Goal: Complete application form: Complete application form

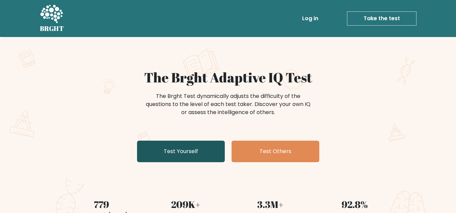
click at [184, 157] on link "Test Yourself" at bounding box center [181, 152] width 88 height 22
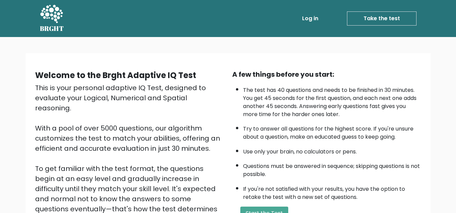
drag, startPoint x: 455, startPoint y: 113, endPoint x: 458, endPoint y: 138, distance: 25.1
click at [455, 138] on html "BRGHT BRGHT Log in Take the test Take the test Welcome to the Brght Adaptive IQ…" at bounding box center [228, 164] width 456 height 329
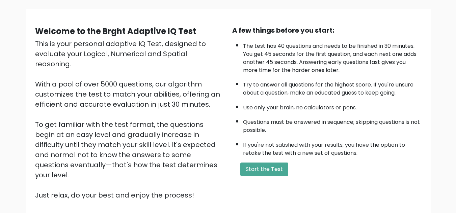
scroll to position [46, 0]
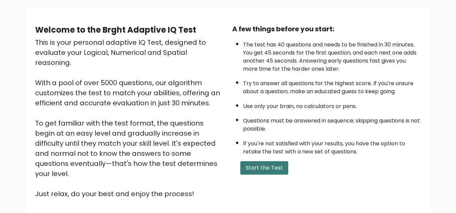
click at [247, 165] on button "Start the Test" at bounding box center [264, 168] width 48 height 13
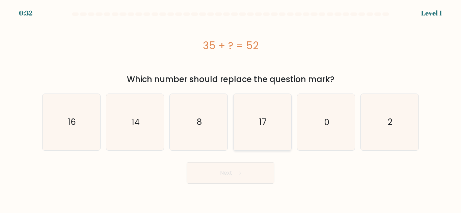
click at [250, 118] on icon "17" at bounding box center [262, 122] width 56 height 56
click at [231, 109] on input "d. 17" at bounding box center [230, 108] width 0 height 2
radio input "true"
click at [239, 173] on icon at bounding box center [236, 174] width 9 height 4
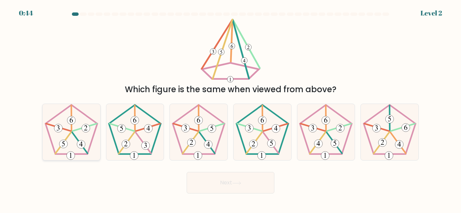
click at [64, 132] on icon at bounding box center [71, 132] width 56 height 56
click at [230, 109] on input "a." at bounding box center [230, 108] width 0 height 2
radio input "true"
click at [208, 178] on button "Next" at bounding box center [230, 183] width 88 height 22
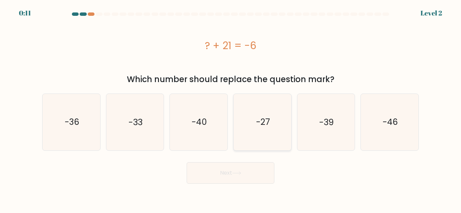
click at [249, 137] on icon "-27" at bounding box center [262, 122] width 56 height 56
click at [231, 109] on input "d. -27" at bounding box center [230, 108] width 0 height 2
radio input "true"
click at [242, 176] on button "Next" at bounding box center [230, 174] width 88 height 22
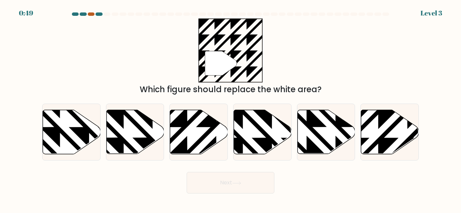
click at [92, 13] on div at bounding box center [91, 13] width 7 height 3
click at [405, 134] on icon at bounding box center [390, 132] width 58 height 44
click at [231, 109] on input "f." at bounding box center [230, 108] width 0 height 2
radio input "true"
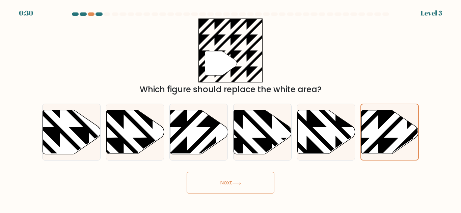
click at [225, 193] on button "Next" at bounding box center [230, 183] width 88 height 22
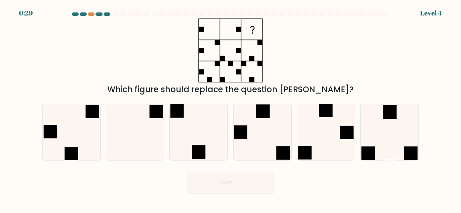
click at [225, 187] on button "Next" at bounding box center [230, 183] width 88 height 22
click at [149, 145] on icon at bounding box center [135, 132] width 56 height 56
click at [230, 109] on input "b." at bounding box center [230, 108] width 0 height 2
radio input "true"
click at [246, 192] on button "Next" at bounding box center [230, 183] width 88 height 22
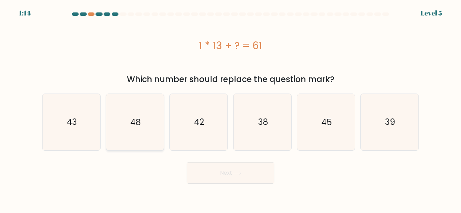
click at [149, 124] on icon "48" at bounding box center [135, 122] width 56 height 56
click at [230, 109] on input "b. 48" at bounding box center [230, 108] width 0 height 2
radio input "true"
click at [242, 177] on button "Next" at bounding box center [230, 174] width 88 height 22
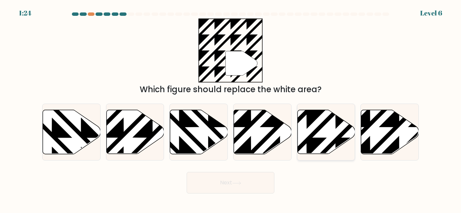
click at [337, 137] on icon at bounding box center [306, 109] width 116 height 116
click at [231, 109] on input "e." at bounding box center [230, 108] width 0 height 2
radio input "true"
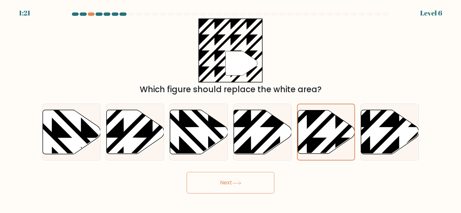
click at [263, 182] on button "Next" at bounding box center [230, 183] width 88 height 22
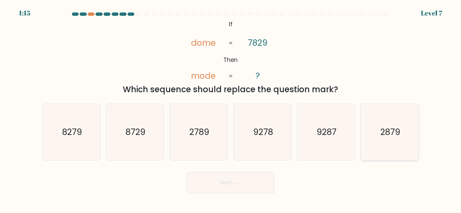
click at [377, 134] on icon "2879" at bounding box center [389, 132] width 56 height 56
click at [231, 109] on input "f. 2879" at bounding box center [230, 108] width 0 height 2
radio input "true"
click at [260, 173] on button "Next" at bounding box center [230, 183] width 88 height 22
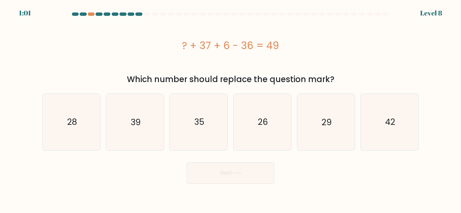
click at [423, 140] on form "a." at bounding box center [230, 98] width 461 height 172
click at [400, 132] on icon "42" at bounding box center [389, 122] width 56 height 56
click at [231, 109] on input "f. 42" at bounding box center [230, 108] width 0 height 2
radio input "true"
click at [227, 178] on button "Next" at bounding box center [230, 174] width 88 height 22
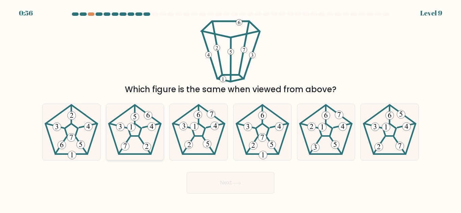
click at [144, 133] on icon at bounding box center [135, 132] width 56 height 56
click at [230, 109] on input "b." at bounding box center [230, 108] width 0 height 2
radio input "true"
click at [239, 185] on icon at bounding box center [236, 184] width 9 height 4
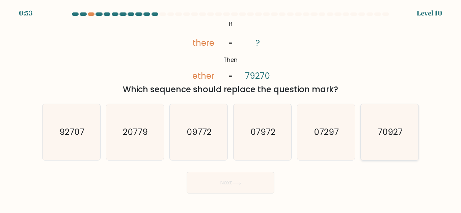
click at [398, 137] on text "70927" at bounding box center [389, 132] width 25 height 12
click at [231, 109] on input "f. 70927" at bounding box center [230, 108] width 0 height 2
radio input "true"
click at [224, 176] on button "Next" at bounding box center [230, 183] width 88 height 22
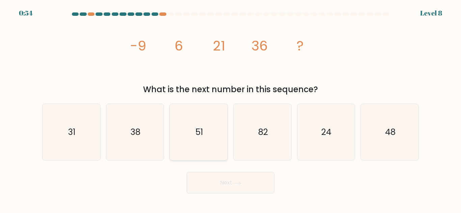
click at [214, 150] on icon "51" at bounding box center [198, 132] width 56 height 56
click at [230, 109] on input "c. 51" at bounding box center [230, 108] width 0 height 2
radio input "true"
click at [231, 184] on button "Next" at bounding box center [230, 183] width 88 height 22
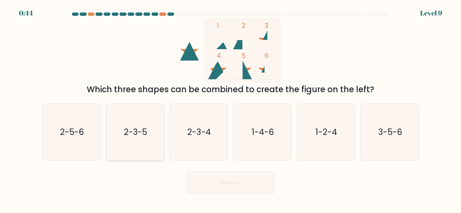
click at [147, 137] on text "2-3-5" at bounding box center [135, 132] width 23 height 12
click at [230, 109] on input "b. 2-3-5" at bounding box center [230, 108] width 0 height 2
radio input "true"
click at [201, 182] on button "Next" at bounding box center [230, 183] width 88 height 22
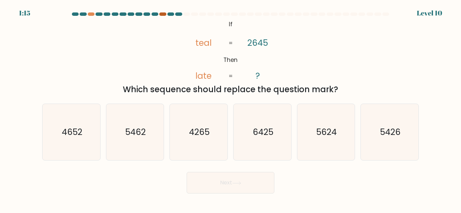
click at [163, 16] on div at bounding box center [162, 13] width 7 height 3
click at [383, 135] on text "5426" at bounding box center [390, 132] width 21 height 12
click at [231, 109] on input "f. 5426" at bounding box center [230, 108] width 0 height 2
radio input "true"
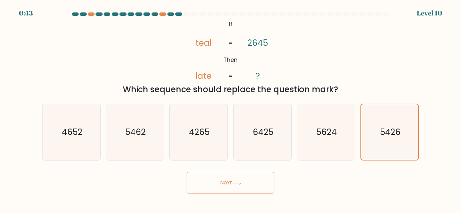
click at [251, 183] on button "Next" at bounding box center [230, 183] width 88 height 22
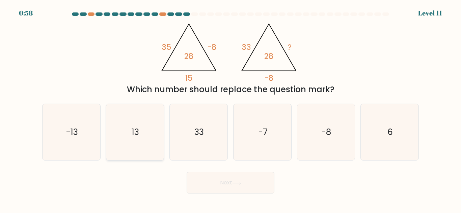
click at [139, 130] on text "13" at bounding box center [135, 132] width 7 height 12
click at [230, 109] on input "b. 13" at bounding box center [230, 108] width 0 height 2
radio input "true"
click at [249, 186] on button "Next" at bounding box center [230, 183] width 88 height 22
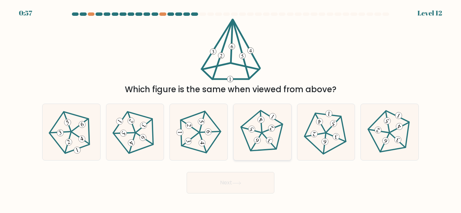
click at [263, 127] on icon at bounding box center [261, 132] width 45 height 45
click at [231, 109] on input "d." at bounding box center [230, 108] width 0 height 2
radio input "true"
click at [250, 191] on button "Next" at bounding box center [230, 183] width 88 height 22
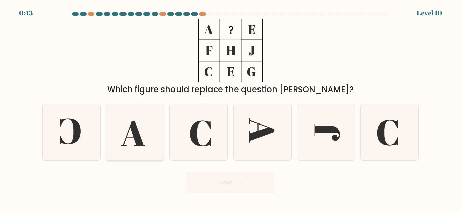
click at [141, 136] on icon at bounding box center [135, 132] width 56 height 56
click at [230, 109] on input "b." at bounding box center [230, 108] width 0 height 2
radio input "true"
click at [218, 190] on button "Next" at bounding box center [230, 183] width 88 height 22
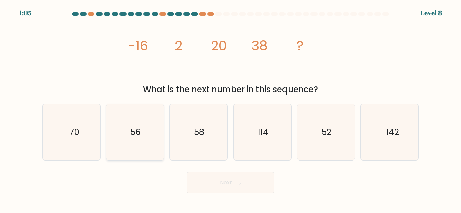
click at [133, 143] on icon "56" at bounding box center [135, 132] width 56 height 56
click at [230, 109] on input "b. 56" at bounding box center [230, 108] width 0 height 2
radio input "true"
click at [215, 180] on button "Next" at bounding box center [230, 183] width 88 height 22
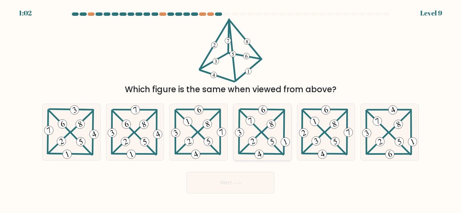
click at [261, 153] on 345 at bounding box center [258, 154] width 11 height 11
click at [231, 109] on input "d." at bounding box center [230, 108] width 0 height 2
radio input "true"
click at [246, 178] on button "Next" at bounding box center [230, 183] width 88 height 22
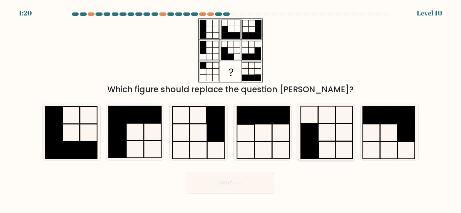
click at [323, 143] on icon at bounding box center [325, 132] width 56 height 56
click at [231, 109] on input "e." at bounding box center [230, 108] width 0 height 2
radio input "true"
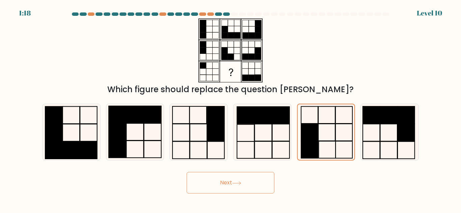
click at [239, 190] on button "Next" at bounding box center [230, 183] width 88 height 22
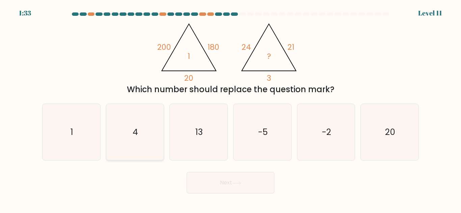
click at [120, 139] on icon "4" at bounding box center [135, 132] width 56 height 56
click at [230, 109] on input "b. 4" at bounding box center [230, 108] width 0 height 2
radio input "true"
click at [78, 143] on icon "1" at bounding box center [71, 132] width 56 height 56
click at [230, 109] on input "a. 1" at bounding box center [230, 108] width 0 height 2
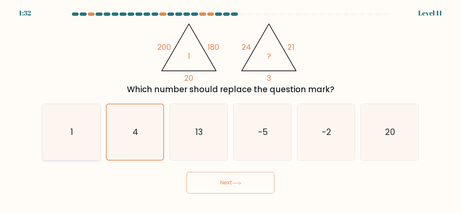
radio input "true"
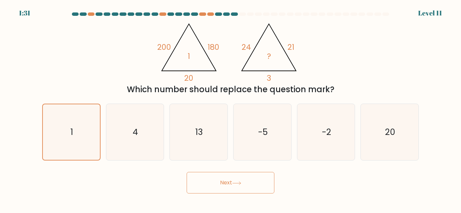
click at [221, 186] on button "Next" at bounding box center [230, 183] width 88 height 22
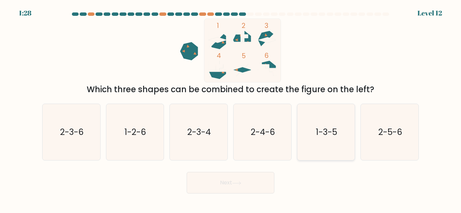
click at [317, 136] on text "1-3-5" at bounding box center [326, 132] width 21 height 12
click at [231, 109] on input "e. 1-3-5" at bounding box center [230, 108] width 0 height 2
radio input "true"
click at [250, 187] on button "Next" at bounding box center [230, 183] width 88 height 22
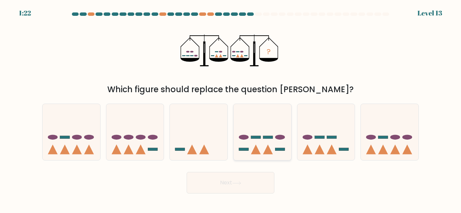
click at [258, 142] on icon at bounding box center [262, 133] width 58 height 48
click at [231, 109] on input "d." at bounding box center [230, 108] width 0 height 2
radio input "true"
click at [242, 180] on button "Next" at bounding box center [230, 183] width 88 height 22
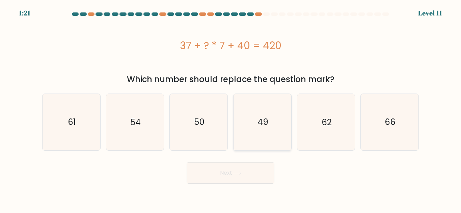
click at [285, 144] on icon "49" at bounding box center [262, 122] width 56 height 56
click at [231, 109] on input "d. 49" at bounding box center [230, 108] width 0 height 2
radio input "true"
click at [222, 173] on button "Next" at bounding box center [230, 174] width 88 height 22
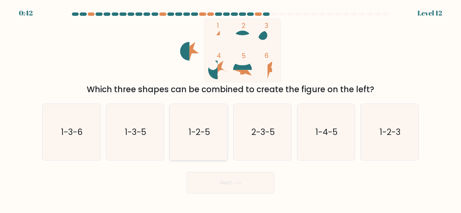
click at [190, 138] on text "1-2-5" at bounding box center [199, 132] width 21 height 12
click at [230, 109] on input "c. 1-2-5" at bounding box center [230, 108] width 0 height 2
radio input "true"
click at [235, 188] on button "Next" at bounding box center [230, 183] width 88 height 22
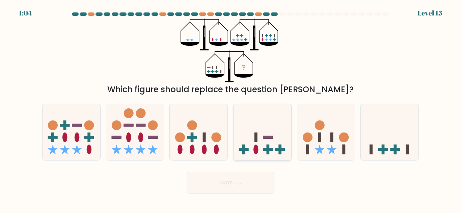
click at [254, 155] on icon at bounding box center [262, 133] width 58 height 48
click at [231, 109] on input "d." at bounding box center [230, 108] width 0 height 2
radio input "true"
click at [230, 184] on button "Next" at bounding box center [230, 183] width 88 height 22
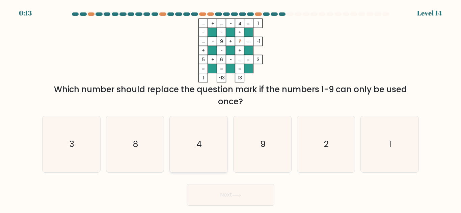
click at [209, 165] on icon "4" at bounding box center [198, 144] width 56 height 56
click at [230, 109] on input "c. 4" at bounding box center [230, 108] width 0 height 2
radio input "true"
click at [219, 201] on button "Next" at bounding box center [230, 195] width 88 height 22
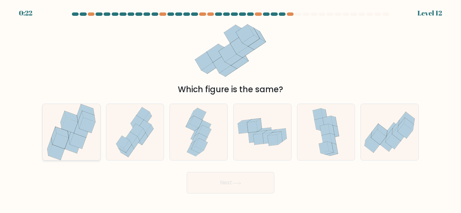
click at [53, 154] on icon at bounding box center [56, 153] width 16 height 16
click at [230, 109] on input "a." at bounding box center [230, 108] width 0 height 2
radio input "true"
click at [214, 186] on button "Next" at bounding box center [230, 183] width 88 height 22
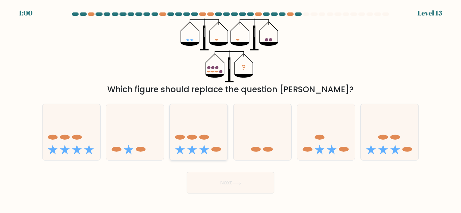
click at [213, 129] on icon at bounding box center [199, 133] width 58 height 48
click at [230, 109] on input "c." at bounding box center [230, 108] width 0 height 2
radio input "true"
click at [233, 192] on button "Next" at bounding box center [230, 183] width 88 height 22
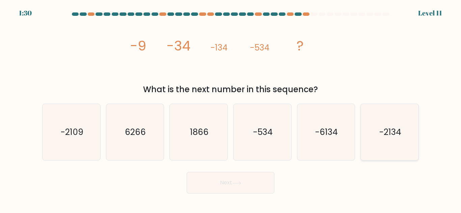
click at [395, 151] on icon "-2134" at bounding box center [389, 132] width 56 height 56
click at [231, 109] on input "f. -2134" at bounding box center [230, 108] width 0 height 2
radio input "true"
click at [239, 186] on button "Next" at bounding box center [230, 183] width 88 height 22
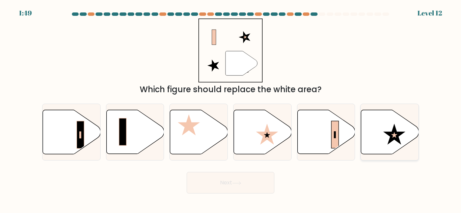
click at [389, 135] on icon at bounding box center [394, 134] width 22 height 21
click at [231, 109] on input "f." at bounding box center [230, 108] width 0 height 2
radio input "true"
click at [257, 178] on button "Next" at bounding box center [230, 183] width 88 height 22
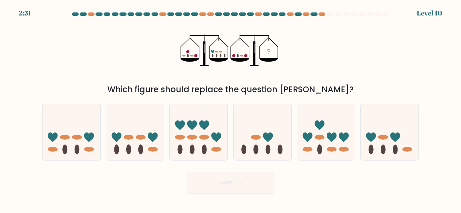
click at [257, 178] on button "Next" at bounding box center [230, 183] width 88 height 22
click at [130, 132] on icon at bounding box center [135, 133] width 58 height 48
click at [230, 109] on input "b." at bounding box center [230, 108] width 0 height 2
radio input "true"
click at [66, 144] on icon at bounding box center [71, 133] width 58 height 48
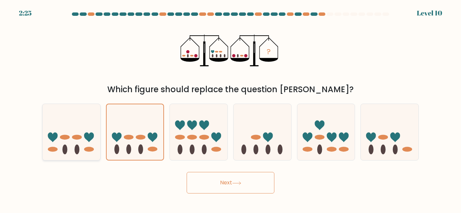
click at [230, 109] on input "a." at bounding box center [230, 108] width 0 height 2
radio input "true"
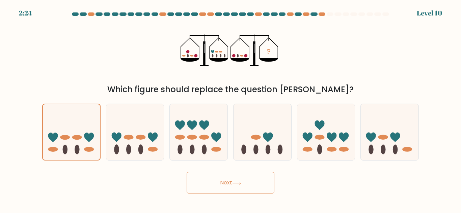
click at [240, 184] on icon at bounding box center [236, 183] width 8 height 3
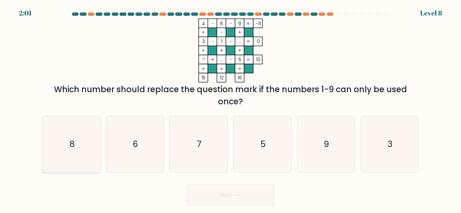
click at [64, 153] on icon "8" at bounding box center [71, 144] width 56 height 56
click at [230, 109] on input "a. 8" at bounding box center [230, 108] width 0 height 2
radio input "true"
click at [196, 193] on button "Next" at bounding box center [230, 195] width 88 height 22
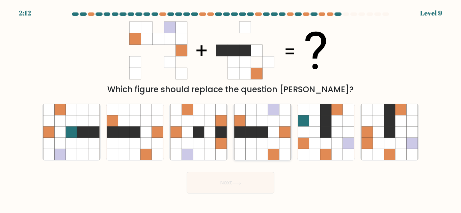
click at [246, 156] on icon at bounding box center [250, 154] width 11 height 11
click at [231, 109] on input "d." at bounding box center [230, 108] width 0 height 2
radio input "true"
click at [245, 181] on button "Next" at bounding box center [230, 183] width 88 height 22
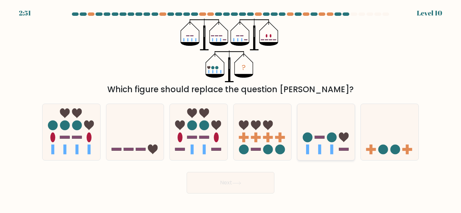
click at [341, 150] on rect at bounding box center [344, 149] width 10 height 3
click at [231, 109] on input "e." at bounding box center [230, 108] width 0 height 2
radio input "true"
click at [237, 185] on icon at bounding box center [236, 184] width 9 height 4
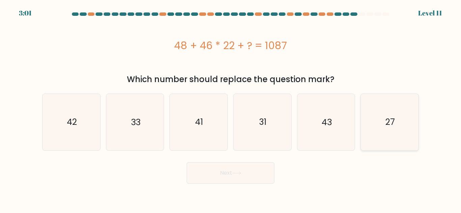
click at [405, 139] on icon "27" at bounding box center [389, 122] width 56 height 56
click at [231, 109] on input "f. 27" at bounding box center [230, 108] width 0 height 2
radio input "true"
click at [251, 178] on button "Next" at bounding box center [230, 174] width 88 height 22
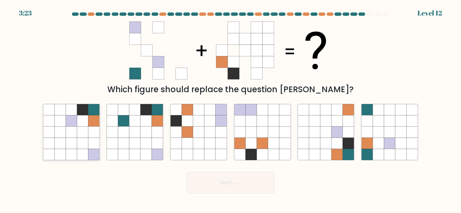
click at [61, 134] on icon at bounding box center [59, 132] width 11 height 11
click at [230, 109] on input "a." at bounding box center [230, 108] width 0 height 2
radio input "true"
click at [240, 192] on button "Next" at bounding box center [230, 183] width 88 height 22
click at [202, 185] on button "Next" at bounding box center [230, 183] width 88 height 22
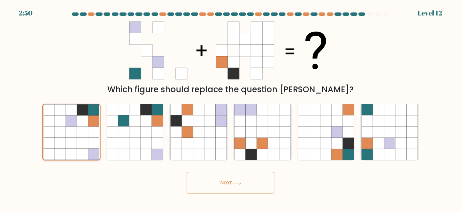
click at [73, 151] on icon at bounding box center [71, 154] width 11 height 11
click at [230, 109] on input "a." at bounding box center [230, 108] width 0 height 2
click at [225, 194] on button "Next" at bounding box center [230, 183] width 88 height 22
click at [228, 175] on button "Next" at bounding box center [230, 183] width 88 height 22
click at [227, 181] on button "Next" at bounding box center [230, 183] width 88 height 22
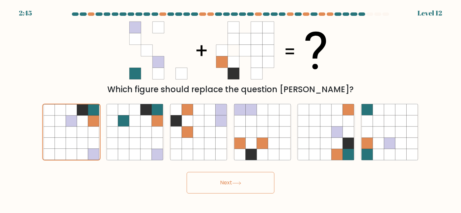
click at [227, 181] on button "Next" at bounding box center [230, 183] width 88 height 22
click at [141, 140] on icon at bounding box center [146, 143] width 11 height 11
click at [230, 109] on input "b." at bounding box center [230, 108] width 0 height 2
radio input "true"
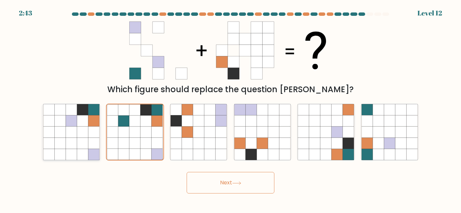
click at [85, 129] on icon at bounding box center [82, 132] width 11 height 11
click at [230, 109] on input "a." at bounding box center [230, 108] width 0 height 2
radio input "true"
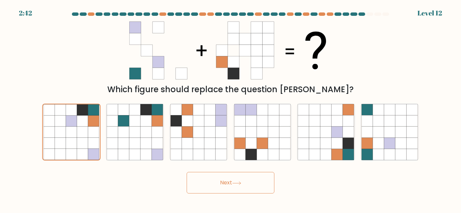
click at [224, 178] on button "Next" at bounding box center [230, 183] width 88 height 22
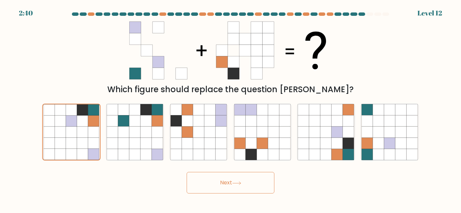
click at [224, 178] on button "Next" at bounding box center [230, 183] width 88 height 22
click at [222, 181] on button "Next" at bounding box center [230, 183] width 88 height 22
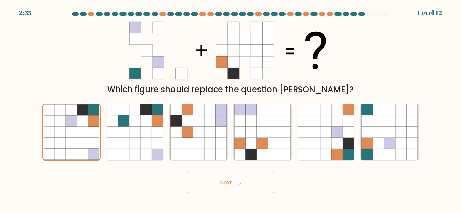
click at [222, 181] on button "Next" at bounding box center [230, 183] width 88 height 22
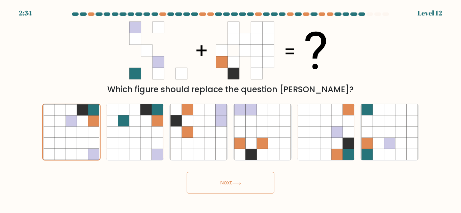
click at [222, 181] on button "Next" at bounding box center [230, 183] width 88 height 22
click at [147, 139] on icon at bounding box center [146, 143] width 11 height 11
click at [230, 109] on input "b." at bounding box center [230, 108] width 0 height 2
radio input "true"
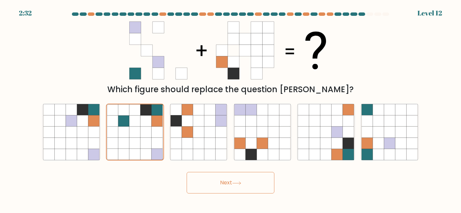
click at [222, 179] on button "Next" at bounding box center [230, 183] width 88 height 22
click at [95, 135] on icon at bounding box center [93, 132] width 11 height 11
click at [230, 109] on input "a." at bounding box center [230, 108] width 0 height 2
radio input "true"
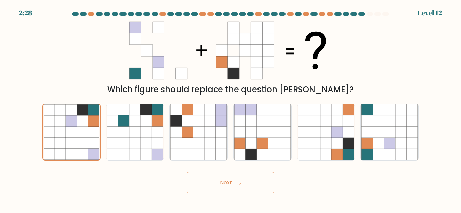
click at [254, 180] on button "Next" at bounding box center [230, 183] width 88 height 22
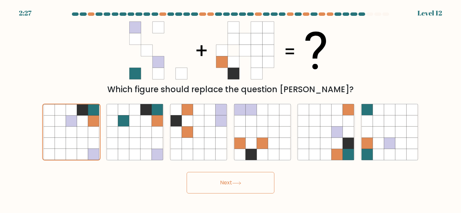
click at [254, 180] on button "Next" at bounding box center [230, 183] width 88 height 22
click at [186, 172] on button "Next" at bounding box center [230, 183] width 88 height 22
click at [254, 180] on button "Next" at bounding box center [230, 183] width 88 height 22
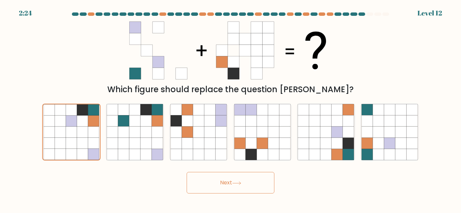
click at [254, 180] on button "Next" at bounding box center [230, 183] width 88 height 22
click at [438, 180] on form at bounding box center [230, 102] width 461 height 181
click at [240, 178] on button "Next" at bounding box center [230, 183] width 88 height 22
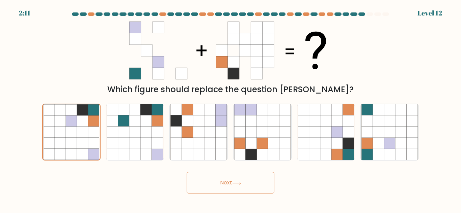
click at [240, 178] on button "Next" at bounding box center [230, 183] width 88 height 22
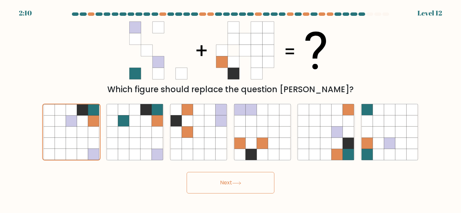
click at [240, 178] on button "Next" at bounding box center [230, 183] width 88 height 22
click at [133, 189] on div "Next" at bounding box center [230, 181] width 384 height 25
click at [275, 179] on div "Next" at bounding box center [230, 181] width 384 height 25
drag, startPoint x: 275, startPoint y: 179, endPoint x: 264, endPoint y: 183, distance: 12.2
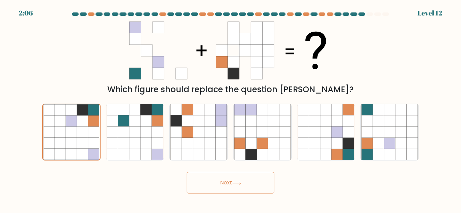
click at [264, 183] on div "Next" at bounding box center [230, 181] width 384 height 25
click at [264, 183] on button "Next" at bounding box center [230, 183] width 88 height 22
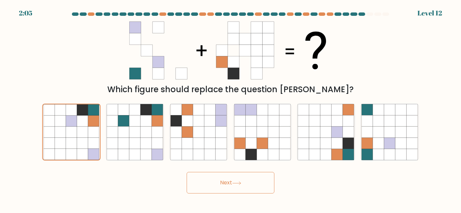
click at [264, 183] on button "Next" at bounding box center [230, 183] width 88 height 22
drag, startPoint x: 264, startPoint y: 183, endPoint x: 240, endPoint y: 186, distance: 23.7
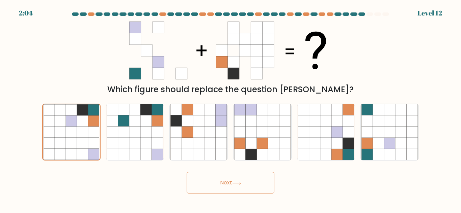
click at [240, 186] on button "Next" at bounding box center [230, 183] width 88 height 22
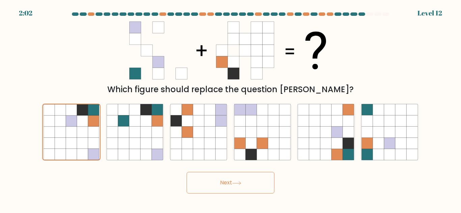
click at [240, 186] on button "Next" at bounding box center [230, 183] width 88 height 22
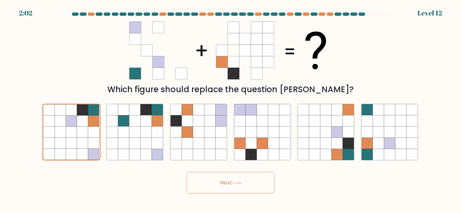
click at [240, 186] on button "Next" at bounding box center [230, 183] width 88 height 22
drag, startPoint x: 240, startPoint y: 186, endPoint x: 240, endPoint y: 190, distance: 3.8
click at [240, 190] on button "Next" at bounding box center [230, 183] width 88 height 22
click at [237, 181] on button "Next" at bounding box center [230, 183] width 88 height 22
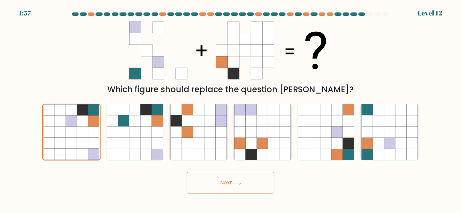
click at [237, 181] on button "Next" at bounding box center [230, 183] width 88 height 22
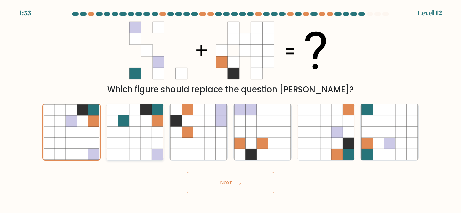
click at [162, 118] on icon at bounding box center [157, 121] width 11 height 11
click at [230, 109] on input "b." at bounding box center [230, 108] width 0 height 2
radio input "true"
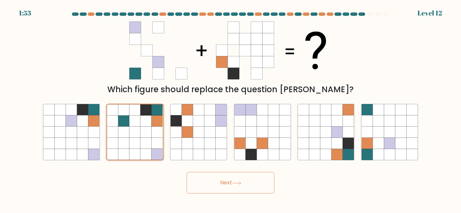
click at [162, 118] on icon at bounding box center [156, 121] width 11 height 11
click at [230, 109] on input "b." at bounding box center [230, 108] width 0 height 2
click at [172, 123] on icon at bounding box center [175, 121] width 11 height 11
click at [230, 109] on input "c." at bounding box center [230, 108] width 0 height 2
radio input "true"
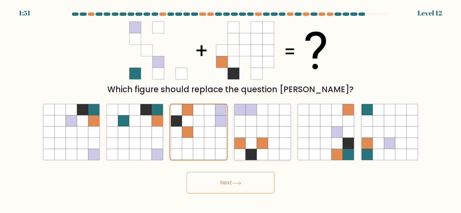
click at [238, 134] on icon at bounding box center [239, 132] width 11 height 11
click at [231, 109] on input "d." at bounding box center [230, 108] width 0 height 2
radio input "true"
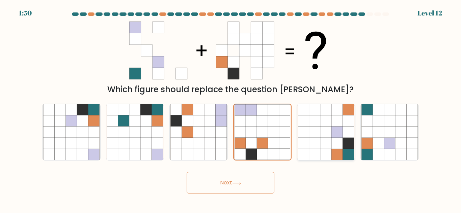
click at [310, 117] on icon at bounding box center [314, 121] width 11 height 11
click at [231, 109] on input "e." at bounding box center [230, 108] width 0 height 2
radio input "true"
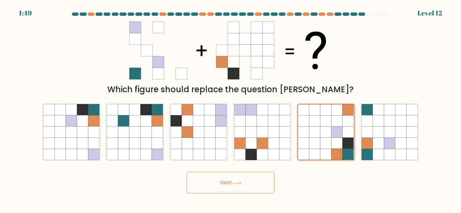
click at [351, 125] on icon at bounding box center [347, 121] width 11 height 11
click at [231, 109] on input "e." at bounding box center [230, 108] width 0 height 2
click at [365, 124] on icon at bounding box center [366, 121] width 11 height 11
click at [231, 109] on input "f." at bounding box center [230, 108] width 0 height 2
radio input "true"
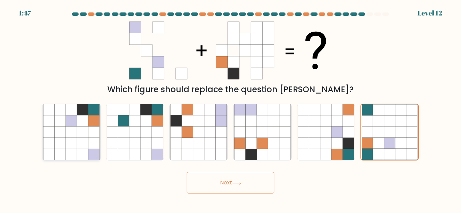
click at [81, 139] on icon at bounding box center [82, 143] width 11 height 11
click at [230, 109] on input "a." at bounding box center [230, 108] width 0 height 2
radio input "true"
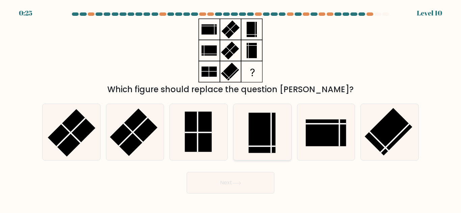
click at [254, 138] on rect at bounding box center [261, 133] width 27 height 40
click at [231, 109] on input "d." at bounding box center [230, 108] width 0 height 2
radio input "true"
click at [238, 183] on icon at bounding box center [236, 184] width 9 height 4
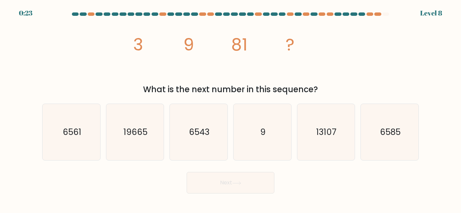
click at [238, 183] on icon at bounding box center [236, 184] width 9 height 4
click at [264, 148] on icon "9" at bounding box center [262, 132] width 56 height 56
click at [231, 109] on input "d. 9" at bounding box center [230, 108] width 0 height 2
radio input "true"
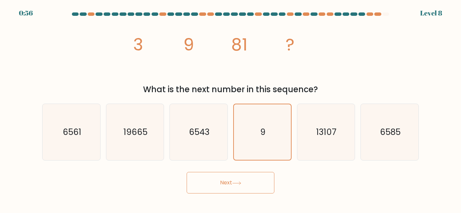
click at [247, 184] on button "Next" at bounding box center [230, 183] width 88 height 22
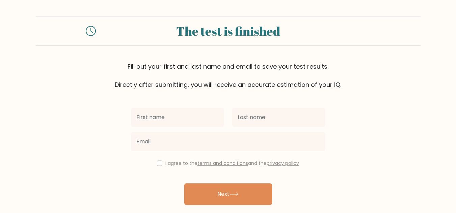
click at [173, 125] on input "text" at bounding box center [177, 117] width 93 height 19
type input "Kc"
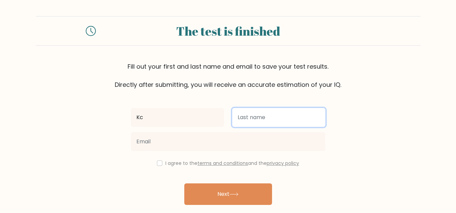
click at [253, 111] on input "text" at bounding box center [278, 117] width 93 height 19
type input "Geraldizo"
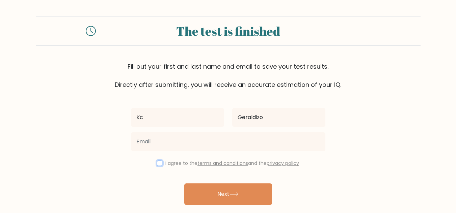
click at [158, 164] on input "checkbox" at bounding box center [159, 163] width 5 height 5
checkbox input "true"
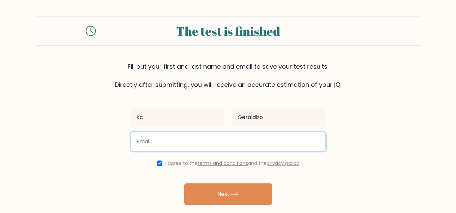
click at [172, 142] on input "email" at bounding box center [228, 142] width 194 height 19
type input "kcgeraldizo.200100048@gmail.com"
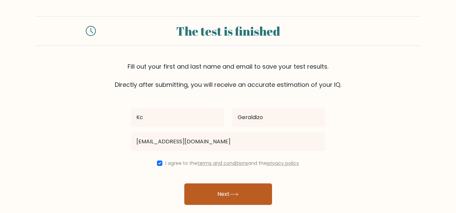
click at [207, 188] on button "Next" at bounding box center [228, 195] width 88 height 22
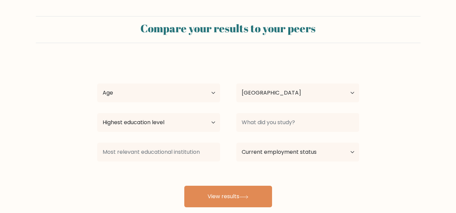
select select "PH"
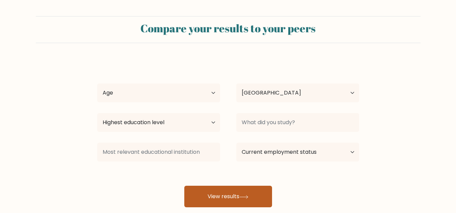
click at [216, 193] on button "View results" at bounding box center [228, 197] width 88 height 22
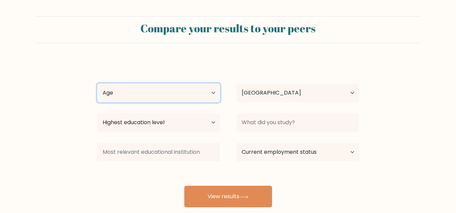
click at [213, 92] on select "Age Under 18 years old 18-24 years old 25-34 years old 35-44 years old 45-54 ye…" at bounding box center [158, 93] width 123 height 19
select select "18_24"
click at [97, 84] on select "Age Under 18 years old 18-24 years old 25-34 years old 35-44 years old 45-54 ye…" at bounding box center [158, 93] width 123 height 19
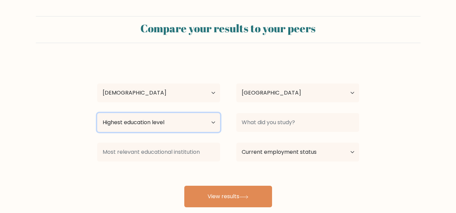
click at [187, 118] on select "Highest education level No schooling Primary Lower Secondary Upper Secondary Oc…" at bounding box center [158, 122] width 123 height 19
select select "bachelors_degree"
click at [97, 113] on select "Highest education level No schooling Primary Lower Secondary Upper Secondary Oc…" at bounding box center [158, 122] width 123 height 19
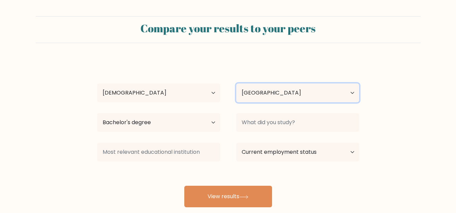
click at [249, 97] on select "Country Afghanistan Albania Algeria American Samoa Andorra Angola Anguilla Anta…" at bounding box center [297, 93] width 123 height 19
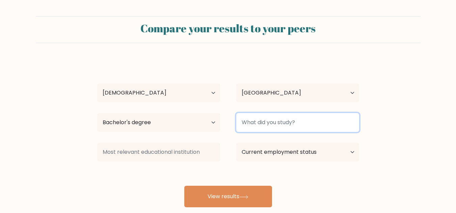
click at [269, 119] on input at bounding box center [297, 122] width 123 height 19
type input "BSBA"
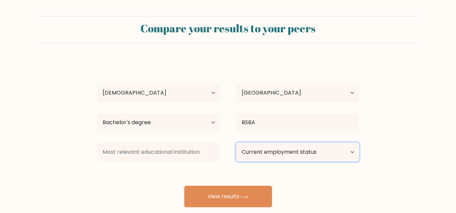
click at [290, 157] on select "Current employment status Employed Student Retired Other / prefer not to answer" at bounding box center [297, 152] width 123 height 19
select select "other"
click at [236, 143] on select "Current employment status Employed Student Retired Other / prefer not to answer" at bounding box center [297, 152] width 123 height 19
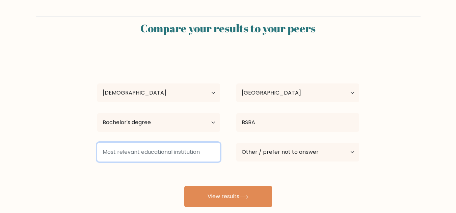
click at [192, 157] on input at bounding box center [158, 152] width 123 height 19
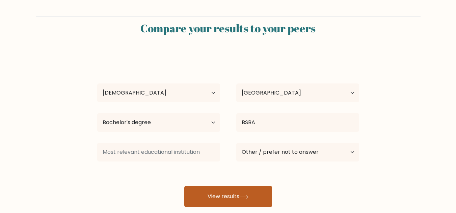
click at [211, 189] on button "View results" at bounding box center [228, 197] width 88 height 22
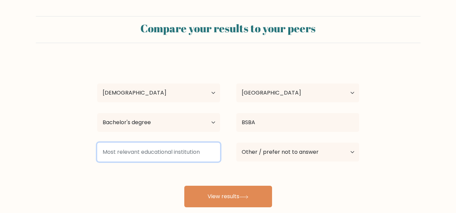
click at [189, 152] on input at bounding box center [158, 152] width 123 height 19
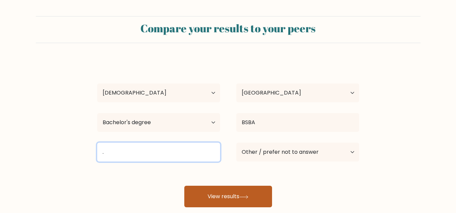
type input "."
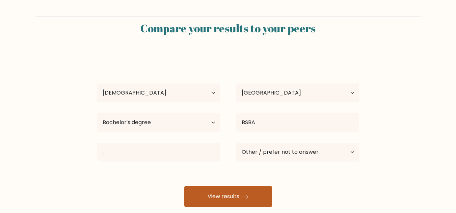
click at [221, 195] on button "View results" at bounding box center [228, 197] width 88 height 22
